Goal: Task Accomplishment & Management: Use online tool/utility

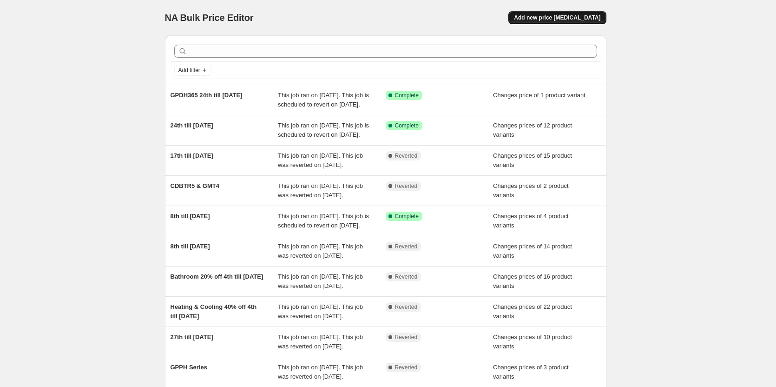
click at [571, 19] on span "Add new price change job" at bounding box center [557, 17] width 86 height 7
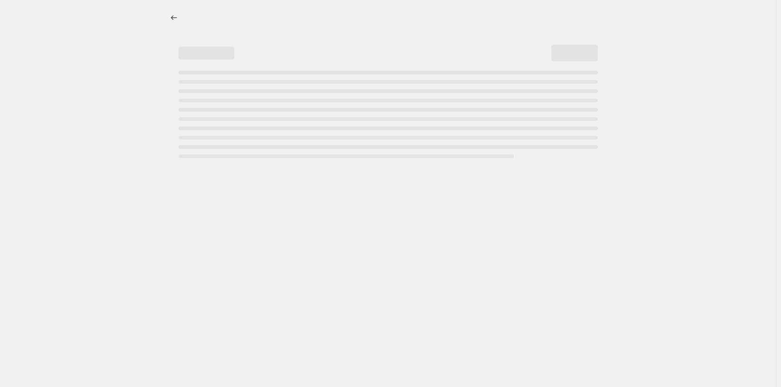
select select "percentage"
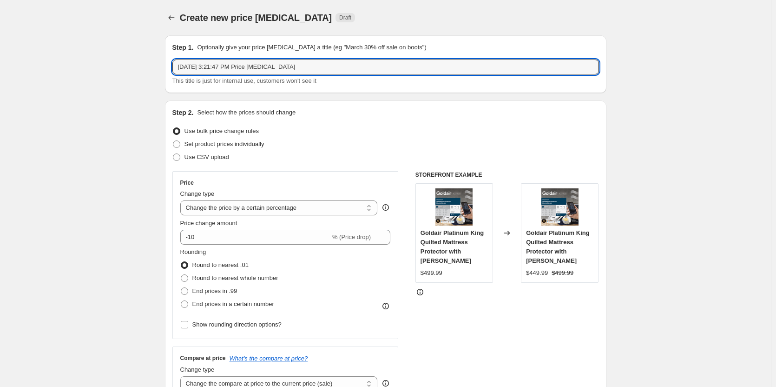
drag, startPoint x: 330, startPoint y: 69, endPoint x: 171, endPoint y: 70, distance: 158.9
click at [171, 70] on div "Step 1. Optionally give your price change job a title (eg "March 30% off sale o…" at bounding box center [385, 64] width 441 height 58
type input "1st till 7th of October"
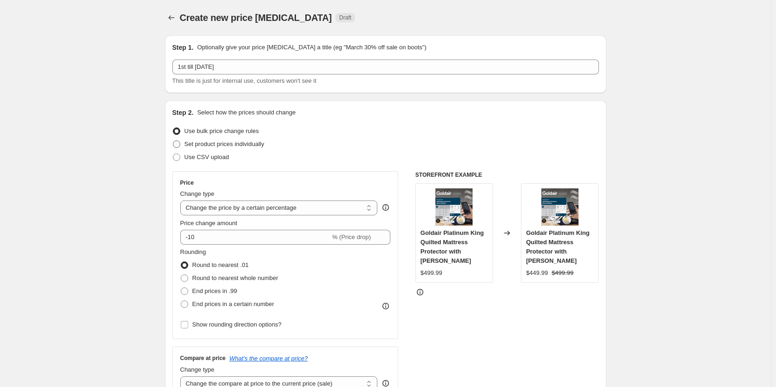
click at [179, 145] on span at bounding box center [176, 143] width 7 height 7
click at [173, 141] on input "Set product prices individually" at bounding box center [173, 140] width 0 height 0
radio input "true"
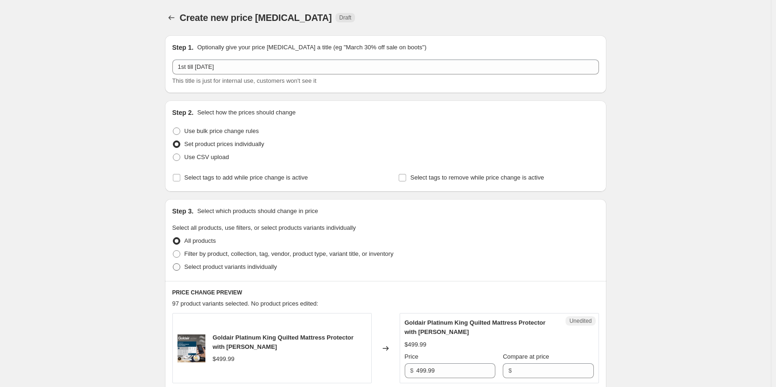
click at [177, 267] on span at bounding box center [176, 266] width 7 height 7
click at [173, 263] on input "Select product variants individually" at bounding box center [173, 263] width 0 height 0
radio input "true"
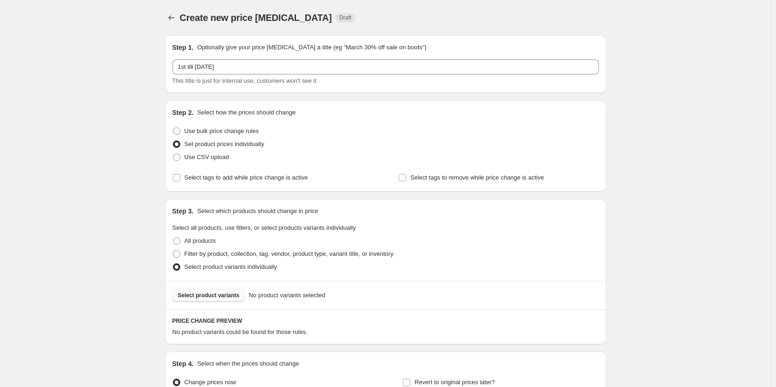
click at [221, 298] on span "Select product variants" at bounding box center [209, 294] width 62 height 7
